Goal: Task Accomplishment & Management: Complete application form

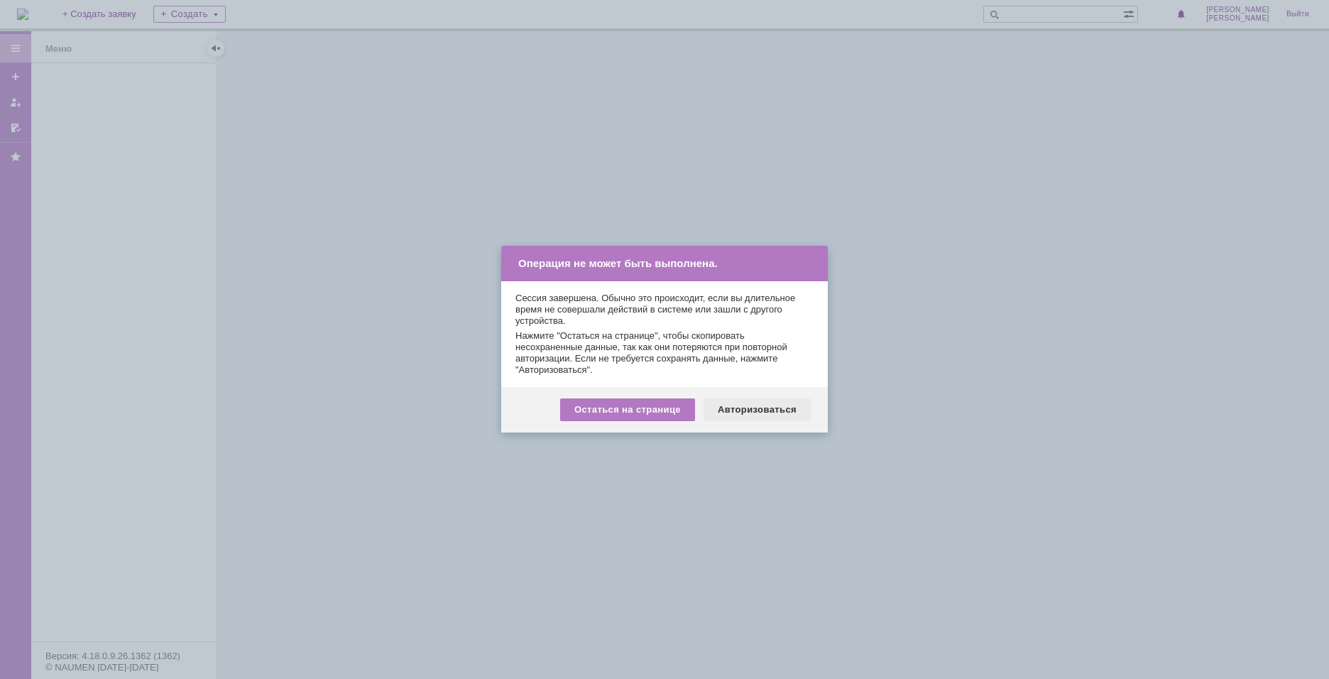
click at [741, 406] on div "Авторизоваться" at bounding box center [757, 409] width 107 height 23
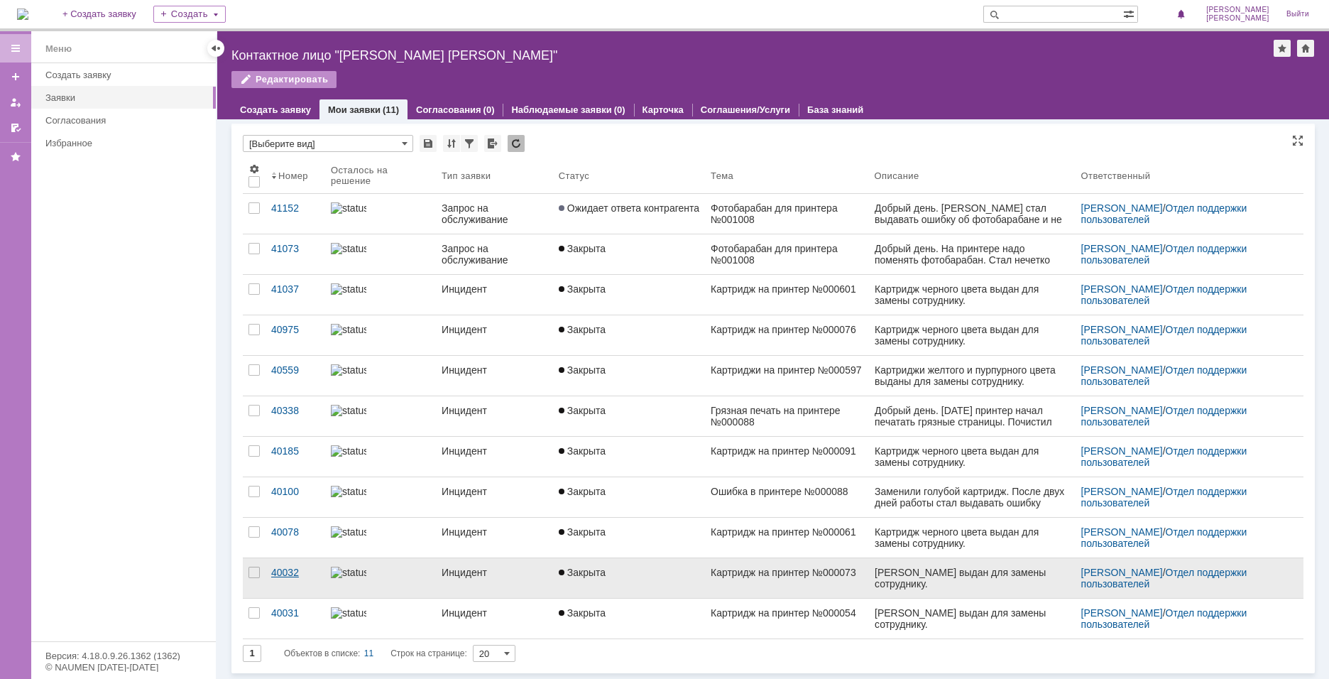
click at [289, 577] on div "40032" at bounding box center [295, 572] width 48 height 11
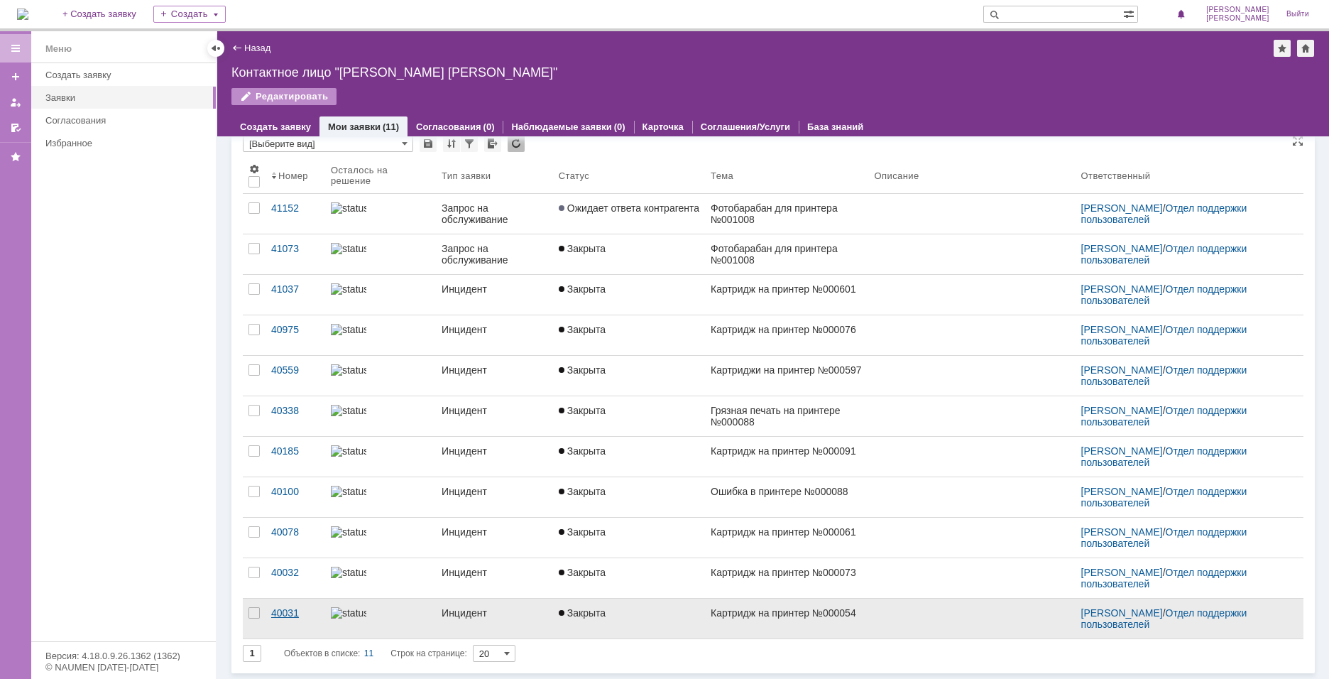
click at [294, 609] on div "40031" at bounding box center [295, 612] width 48 height 11
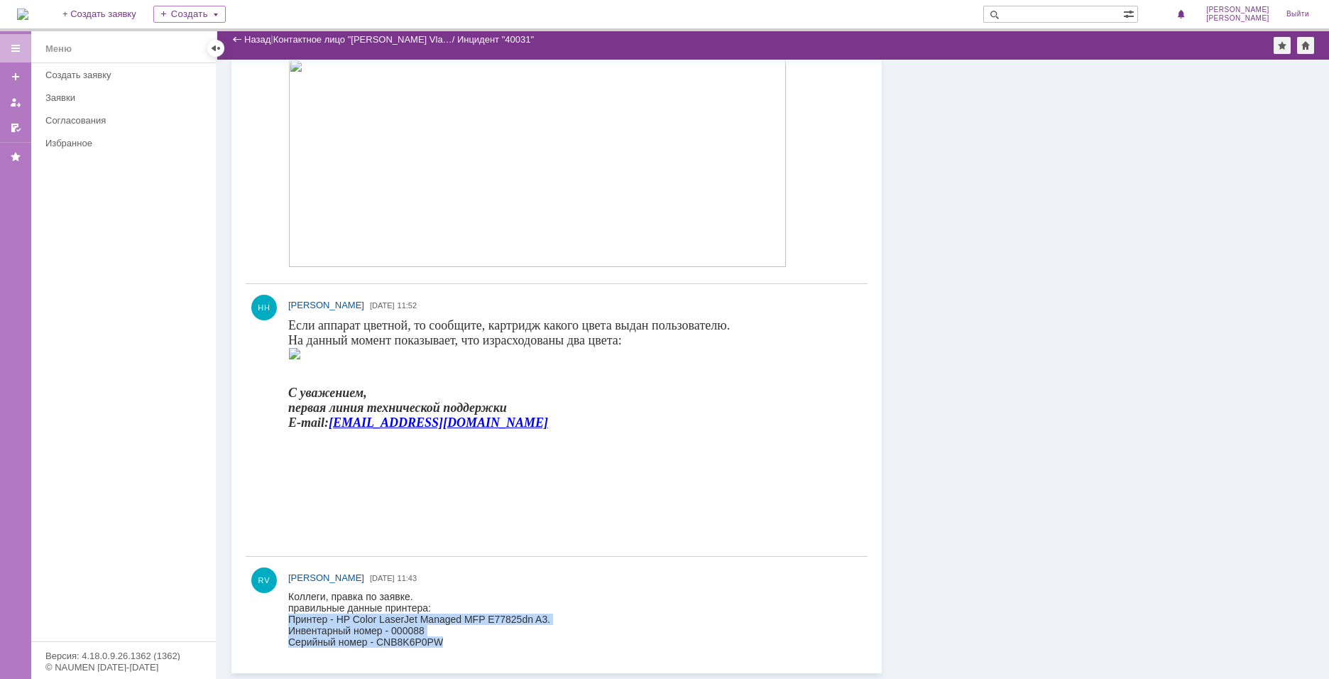
drag, startPoint x: 289, startPoint y: 619, endPoint x: 456, endPoint y: 648, distance: 169.5
click at [456, 648] on html "Коллеги, правка по заявке. правильные данные принтера: Принтер - HP Color Laser…" at bounding box center [571, 619] width 567 height 57
copy body "Принтер - HP Color LaserJet Managed MFP E77825dn A3. Инвентарный номер - 000088…"
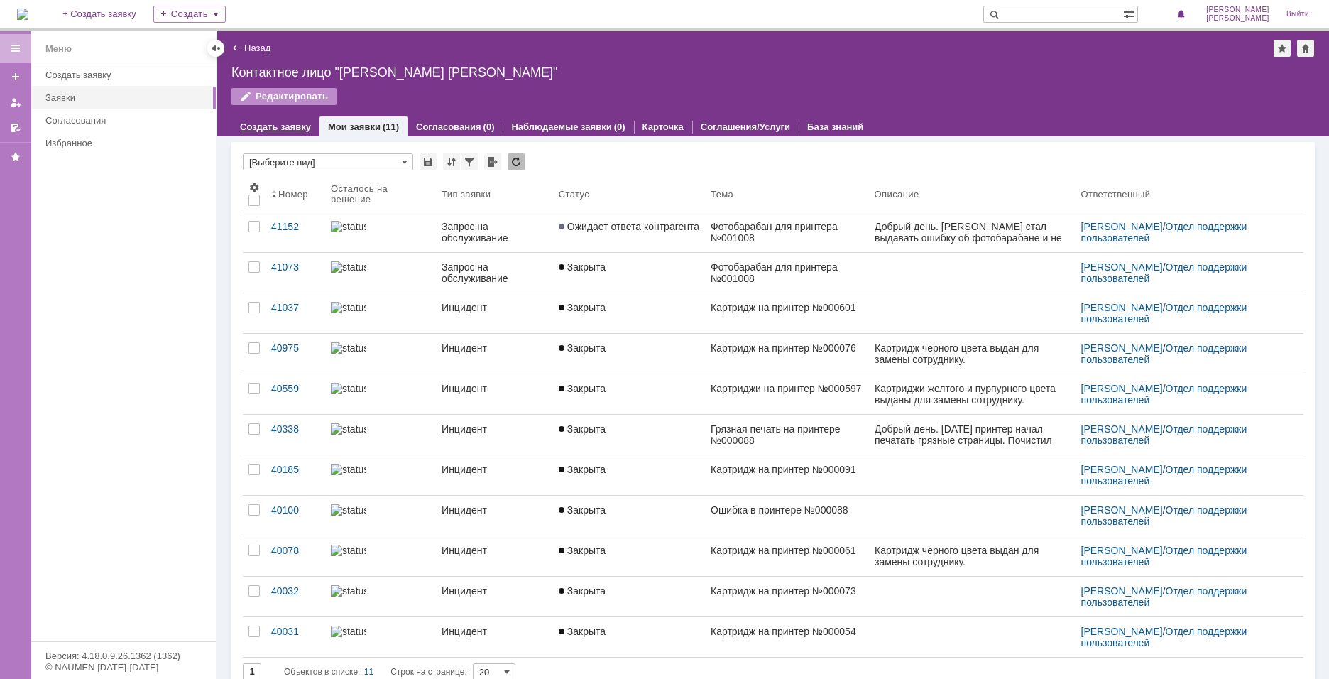
click at [275, 122] on link "Создать заявку" at bounding box center [275, 126] width 71 height 11
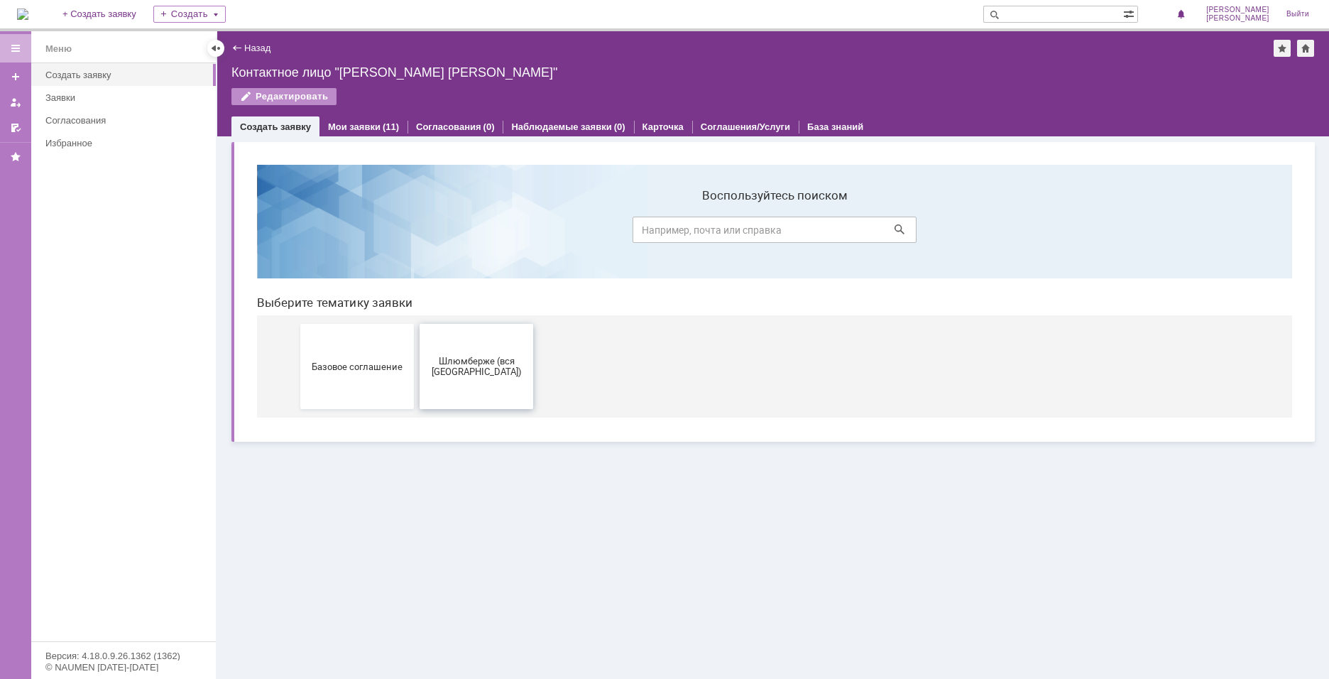
click at [473, 374] on span "Шлюмберже (вся [GEOGRAPHIC_DATA])" at bounding box center [476, 366] width 105 height 21
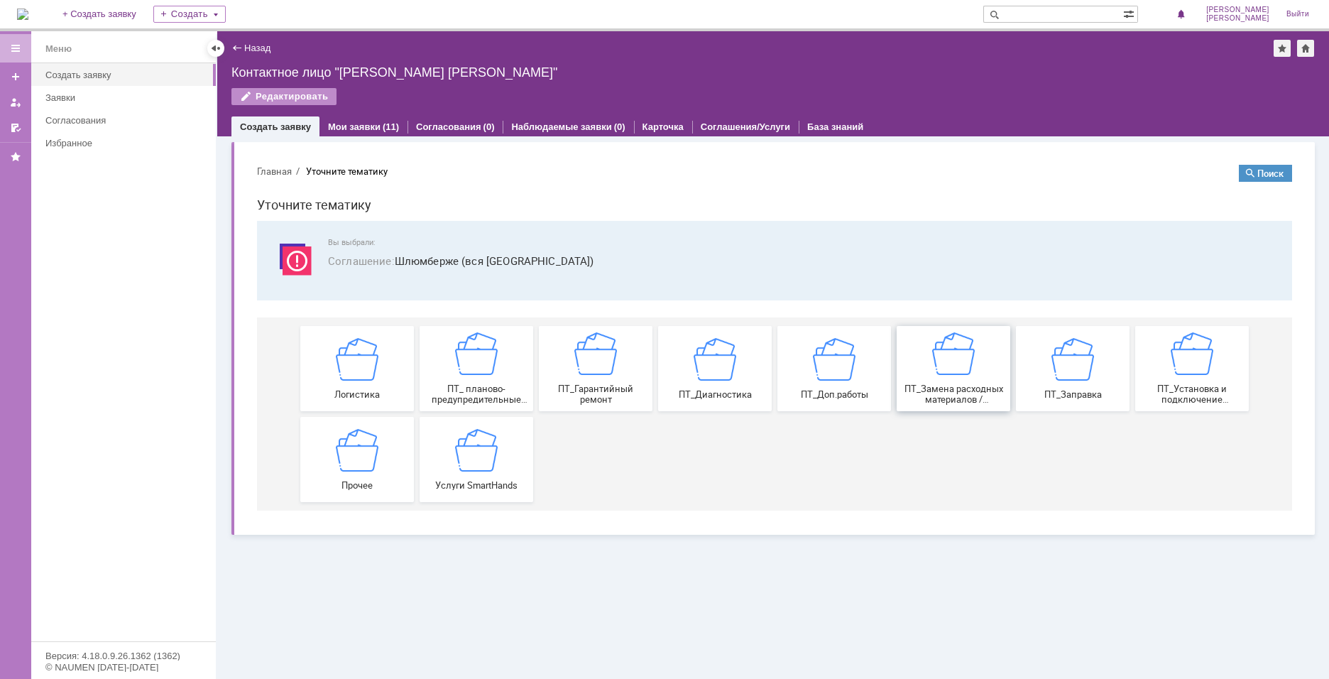
click at [956, 381] on div "ПТ_Замена расходных материалов / ресурсных деталей" at bounding box center [953, 368] width 105 height 72
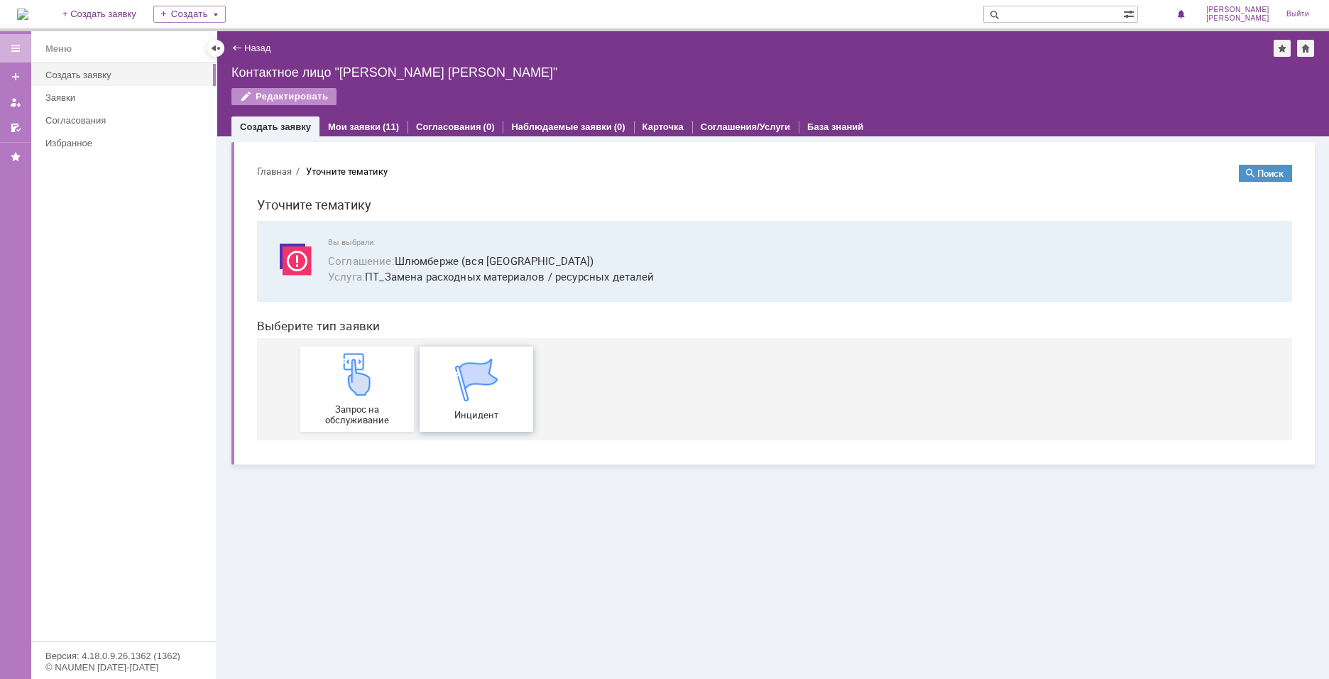
click at [523, 384] on div "Инцидент" at bounding box center [476, 390] width 105 height 62
click at [347, 126] on link "Мои заявки" at bounding box center [354, 126] width 53 height 11
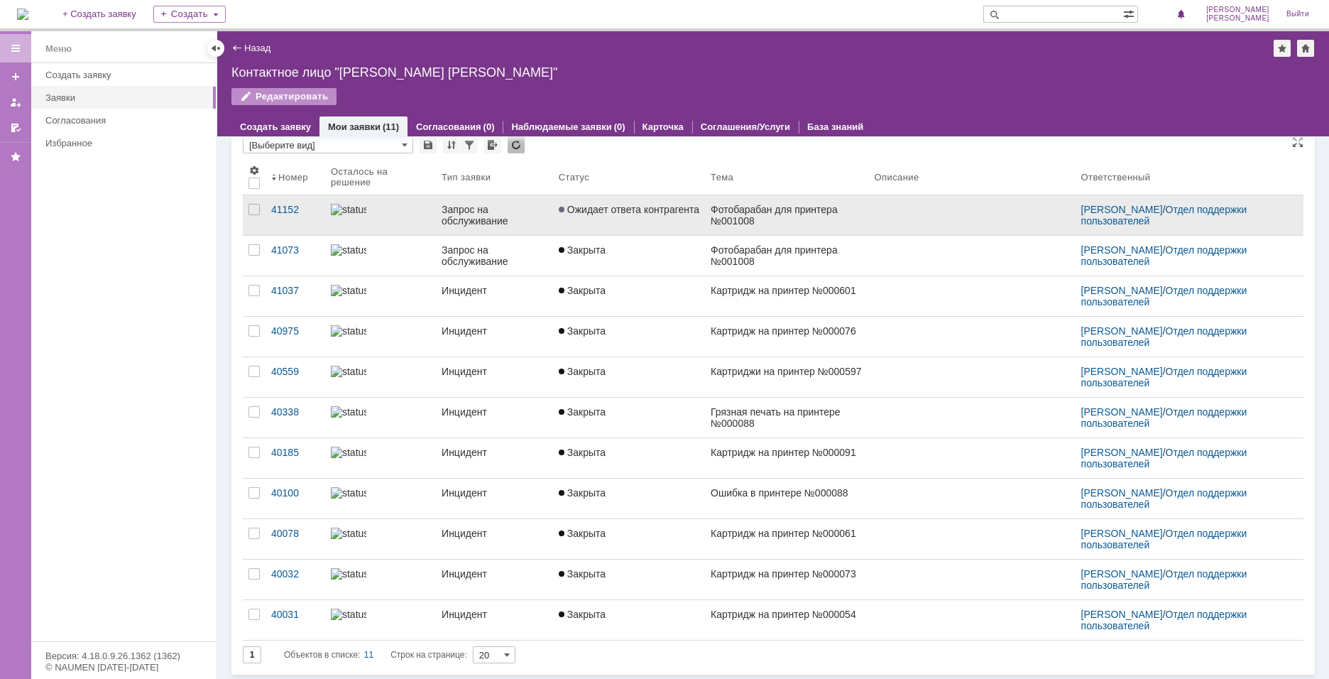
scroll to position [18, 0]
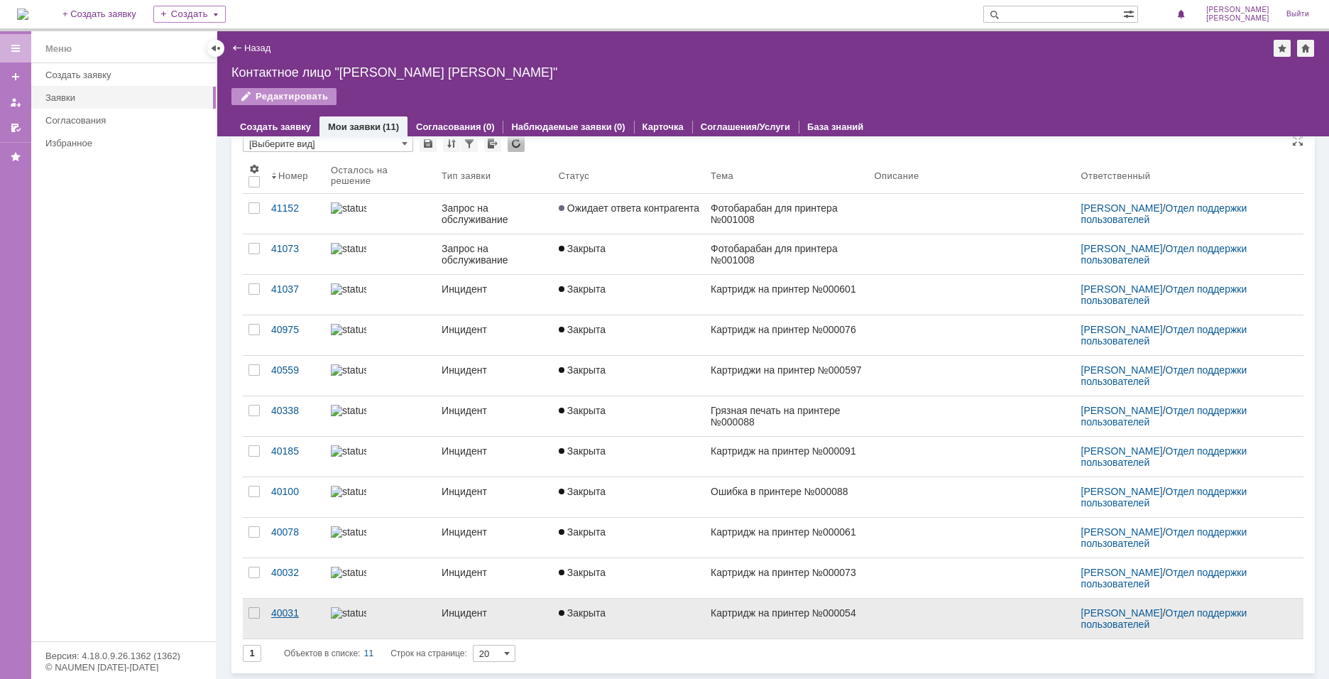
click at [288, 605] on link "40031" at bounding box center [296, 619] width 60 height 40
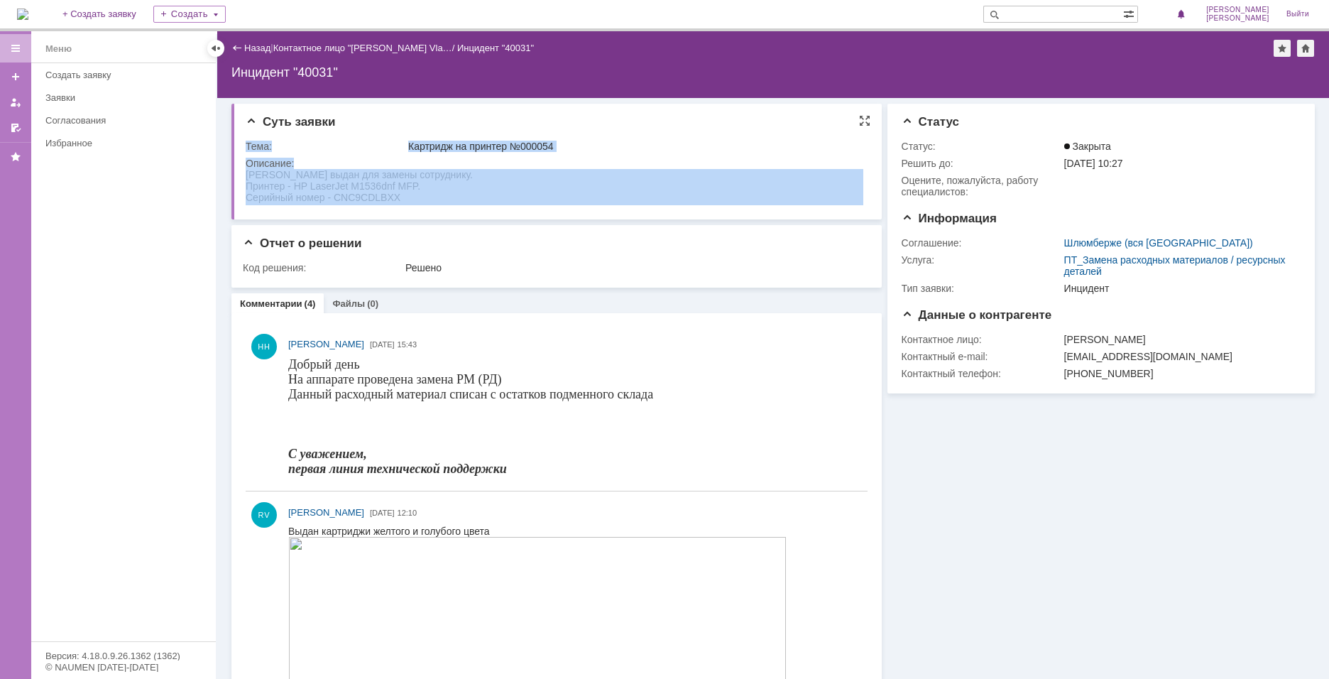
drag, startPoint x: 491, startPoint y: 339, endPoint x: 443, endPoint y: 182, distance: 164.7
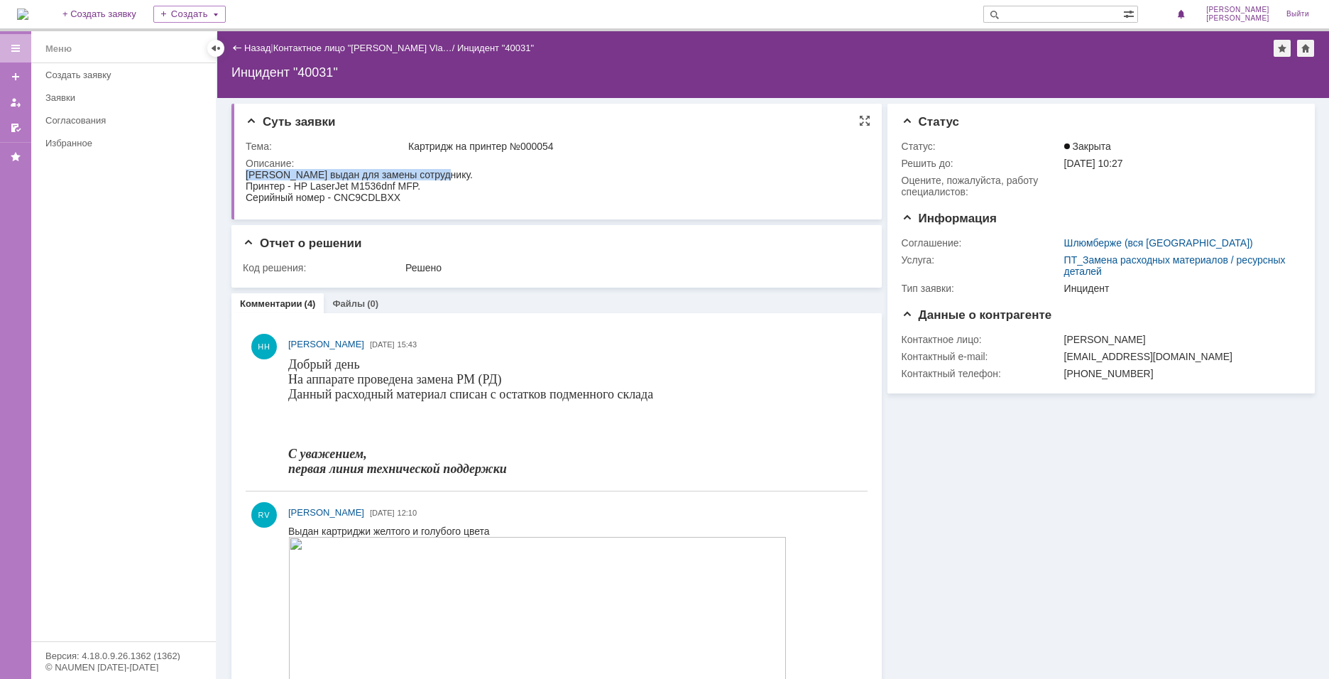
drag, startPoint x: 247, startPoint y: 174, endPoint x: 435, endPoint y: 172, distance: 188.2
click at [435, 172] on div "[PERSON_NAME] выдан для замены сотруднику." at bounding box center [359, 174] width 227 height 11
copy div "[PERSON_NAME] выдан для замены сотруднику."
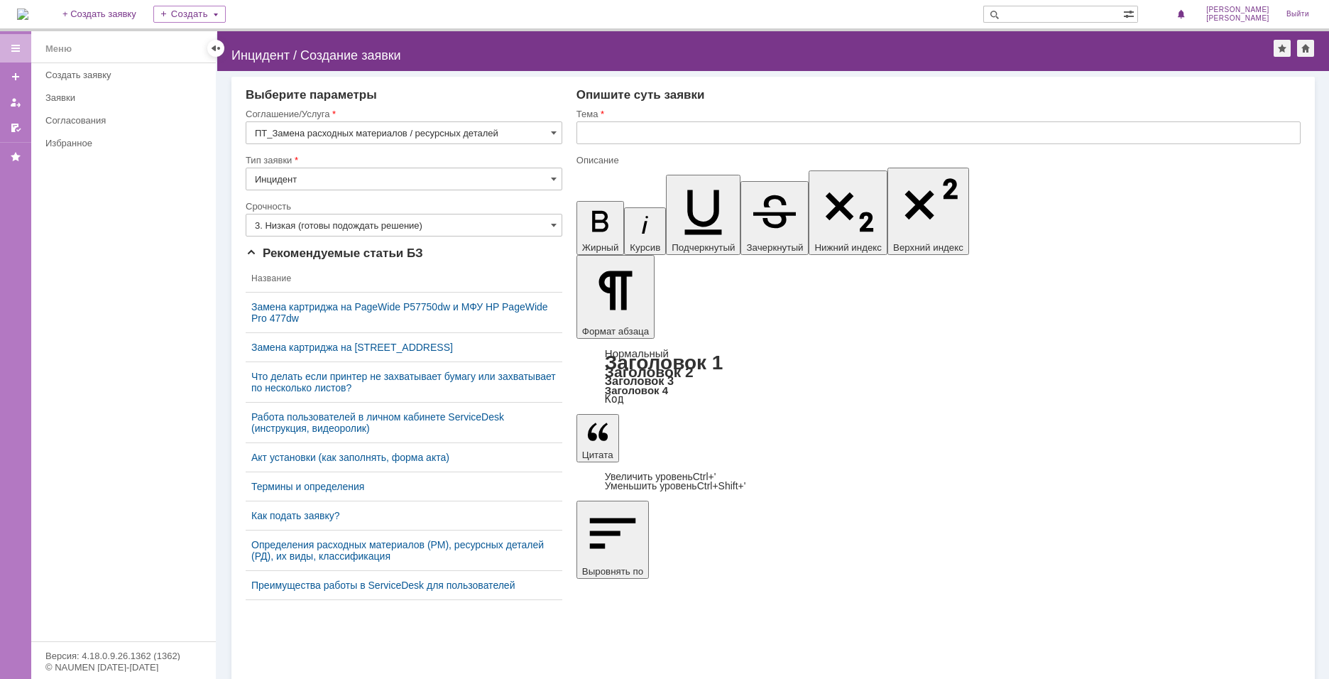
click at [592, 129] on input "text" at bounding box center [939, 132] width 724 height 23
drag, startPoint x: 694, startPoint y: 4378, endPoint x: 730, endPoint y: 4378, distance: 36.2
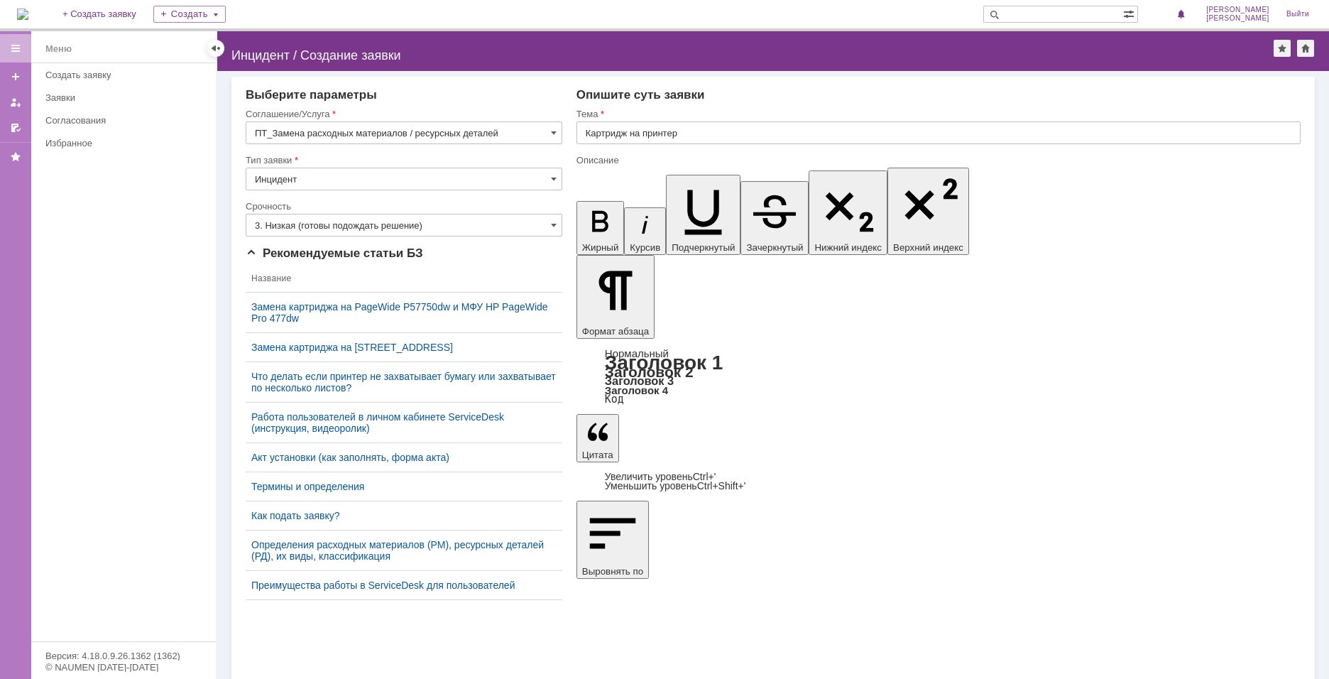
copy div "000088"
click at [713, 130] on input "Картридж на принтер" at bounding box center [939, 132] width 724 height 23
type input "Картридж на принтер №000088"
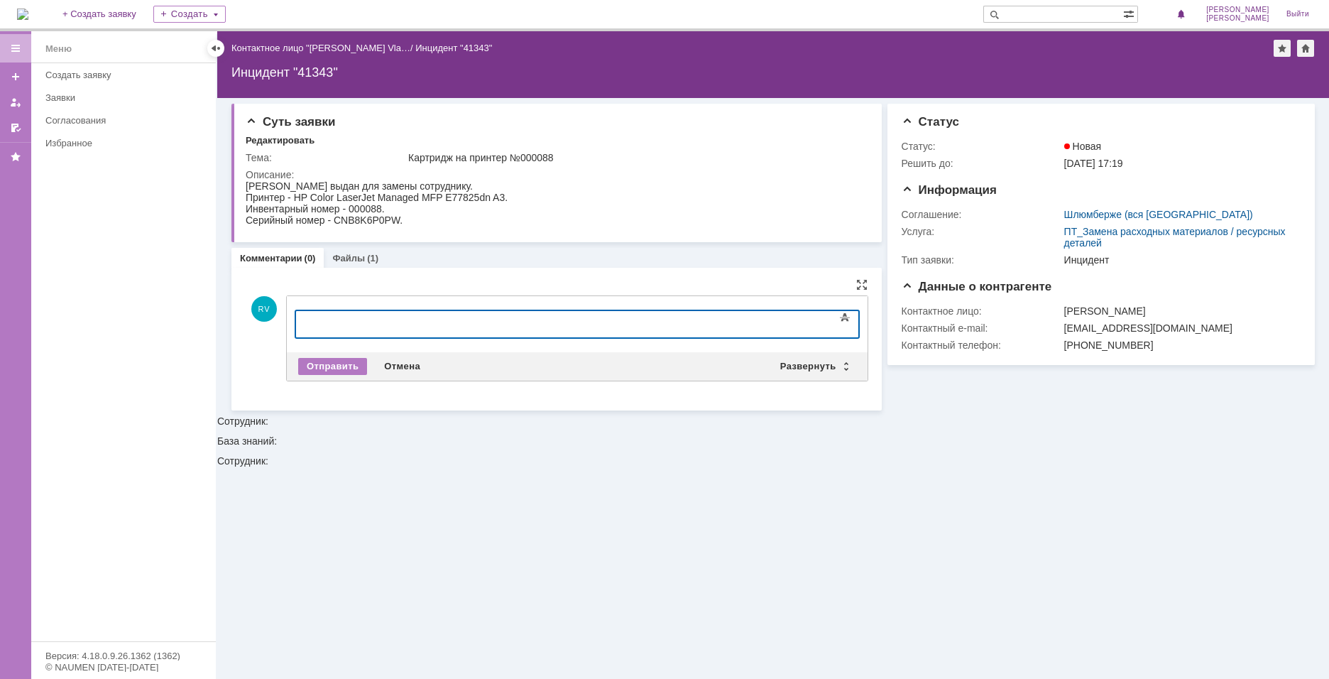
click at [357, 317] on div at bounding box center [411, 322] width 202 height 11
click at [319, 369] on div "Отправить" at bounding box center [332, 366] width 69 height 17
